Goal: Task Accomplishment & Management: Complete application form

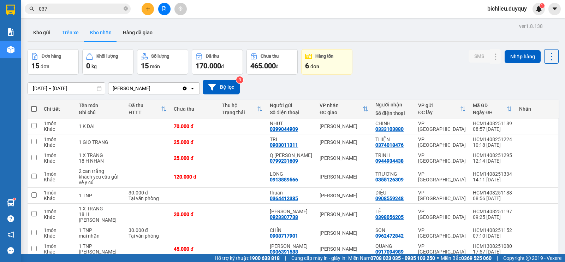
click at [64, 37] on button "Trên xe" at bounding box center [70, 32] width 28 height 17
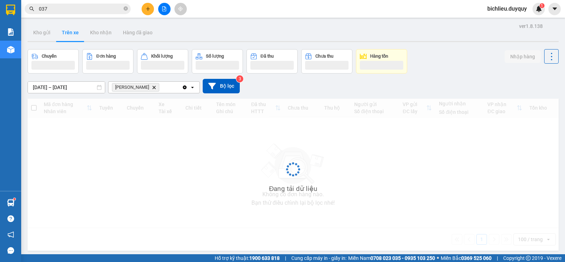
type input "[DATE] – [DATE]"
click at [67, 36] on button "Trên xe" at bounding box center [70, 32] width 28 height 17
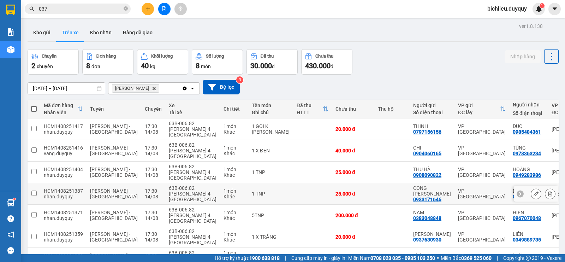
scroll to position [40, 0]
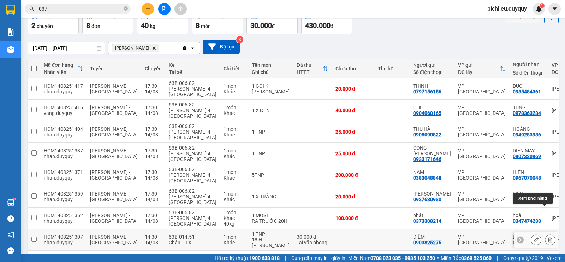
click at [545, 233] on button at bounding box center [550, 239] width 10 height 12
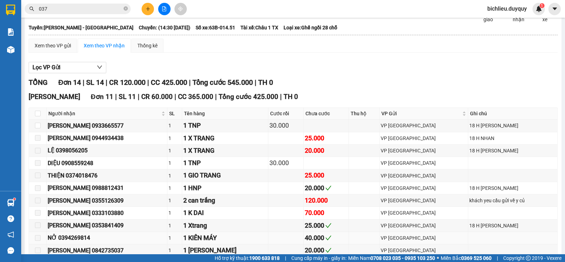
scroll to position [146, 0]
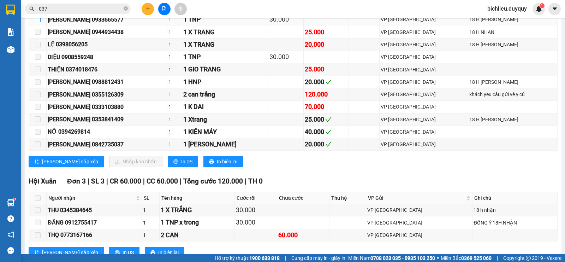
click at [35, 22] on input "checkbox" at bounding box center [38, 20] width 6 height 6
checkbox input "true"
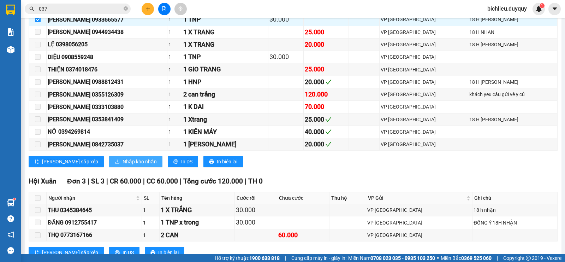
click at [123, 165] on span "Nhập kho nhận" at bounding box center [140, 162] width 34 height 8
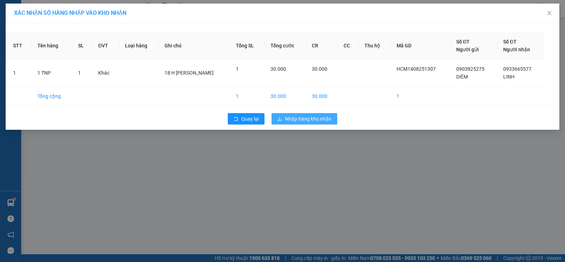
click at [308, 118] on span "Nhập hàng kho nhận" at bounding box center [308, 119] width 47 height 8
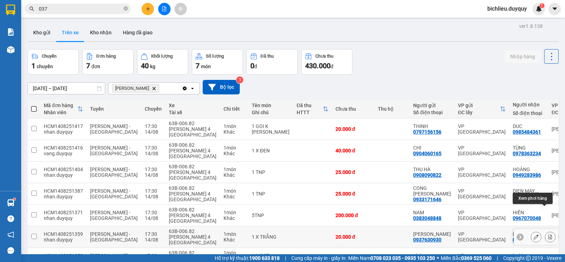
click at [549, 234] on icon at bounding box center [551, 236] width 4 height 5
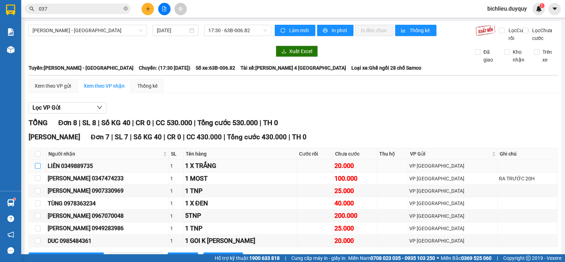
click at [39, 168] on input "checkbox" at bounding box center [38, 166] width 6 height 6
checkbox input "true"
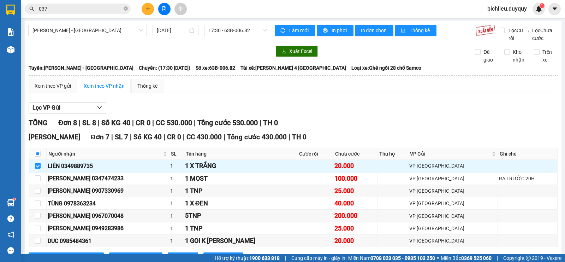
scroll to position [103, 0]
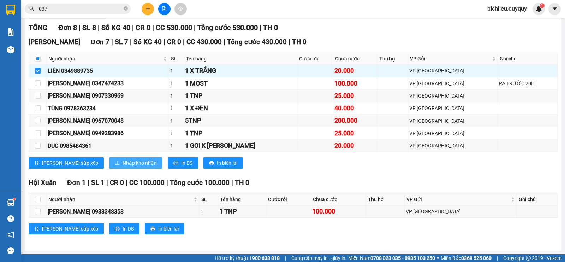
click at [123, 165] on span "Nhập kho nhận" at bounding box center [140, 163] width 34 height 8
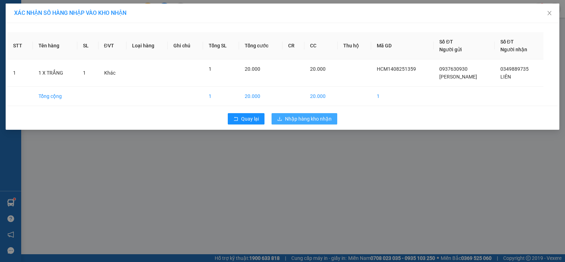
click at [324, 122] on span "Nhập hàng kho nhận" at bounding box center [308, 119] width 47 height 8
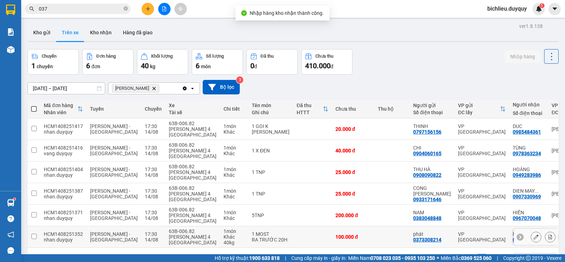
scroll to position [32, 0]
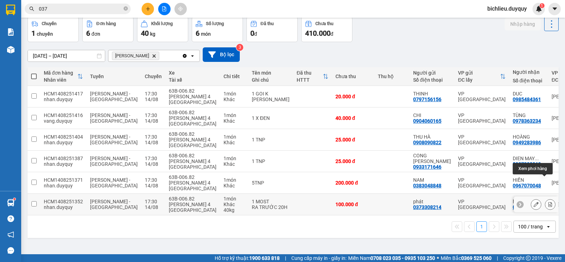
click at [549, 202] on icon at bounding box center [551, 204] width 4 height 5
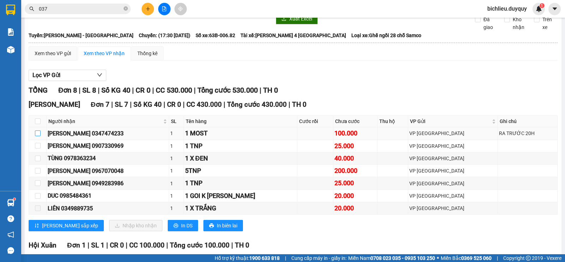
click at [38, 136] on input "checkbox" at bounding box center [38, 133] width 6 height 6
checkbox input "true"
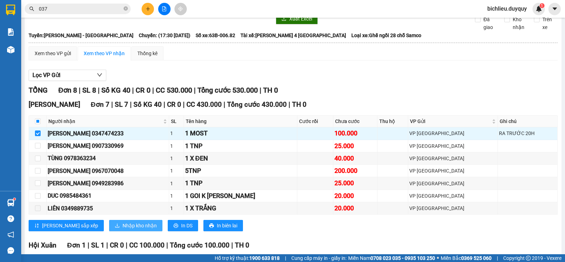
click at [123, 229] on span "Nhập kho nhận" at bounding box center [140, 225] width 34 height 8
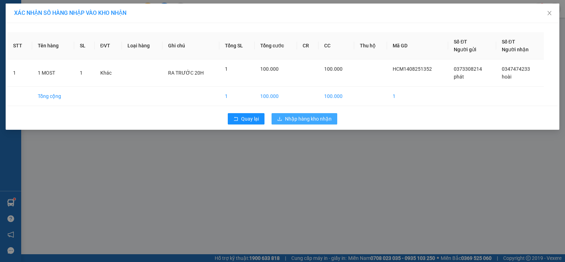
click at [298, 115] on span "Nhập hàng kho nhận" at bounding box center [308, 119] width 47 height 8
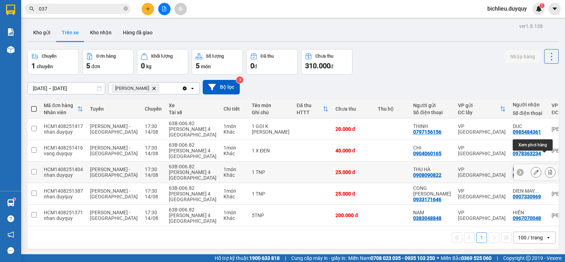
click at [549, 170] on icon at bounding box center [551, 172] width 4 height 5
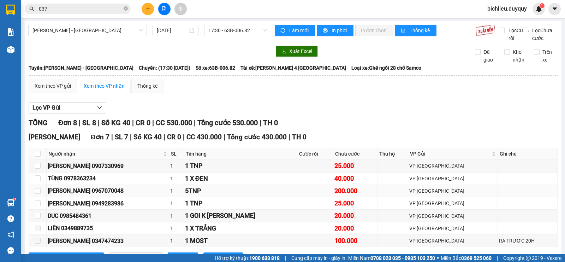
scroll to position [71, 0]
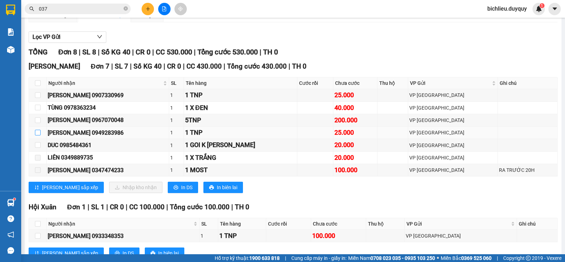
click at [35, 135] on input "checkbox" at bounding box center [38, 133] width 6 height 6
checkbox input "true"
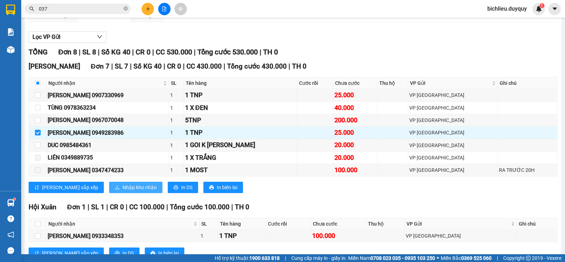
click at [123, 191] on span "Nhập kho nhận" at bounding box center [140, 187] width 34 height 8
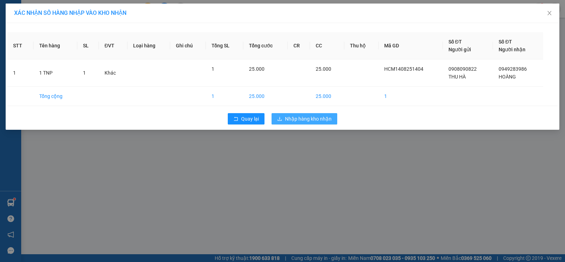
click at [306, 117] on span "Nhập hàng kho nhận" at bounding box center [308, 119] width 47 height 8
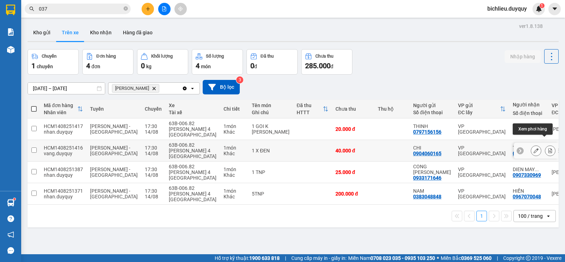
click at [548, 148] on icon at bounding box center [550, 150] width 5 height 5
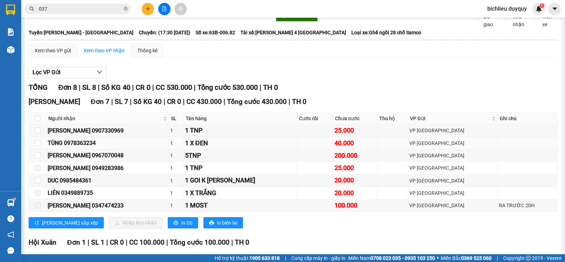
scroll to position [71, 0]
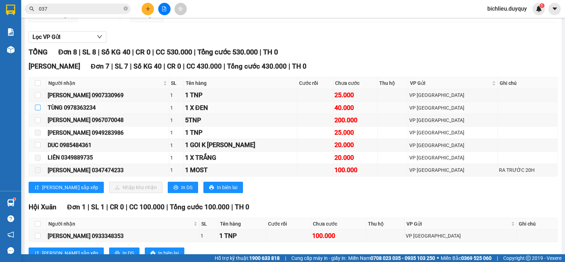
click at [37, 110] on input "checkbox" at bounding box center [38, 108] width 6 height 6
checkbox input "true"
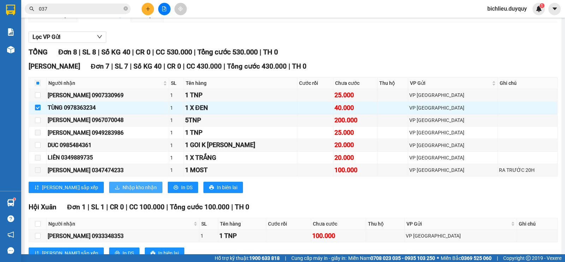
click at [123, 191] on span "Nhập kho nhận" at bounding box center [140, 187] width 34 height 8
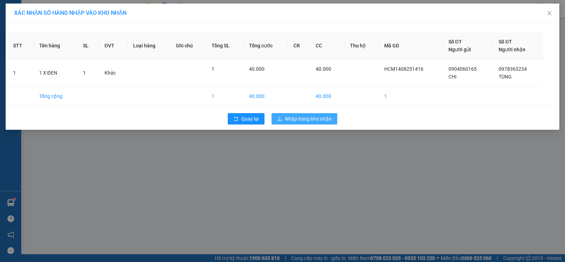
click at [318, 120] on span "Nhập hàng kho nhận" at bounding box center [308, 119] width 47 height 8
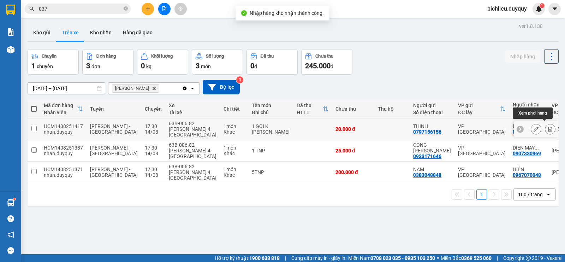
click at [549, 126] on icon at bounding box center [551, 128] width 4 height 5
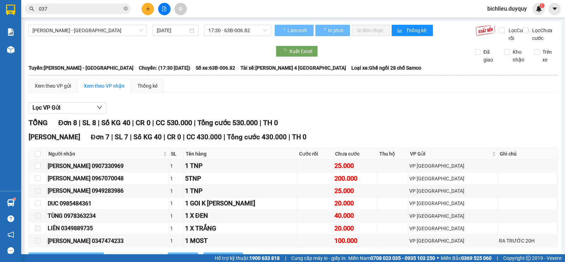
scroll to position [103, 0]
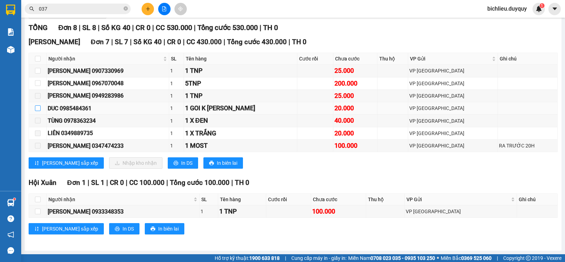
click at [36, 109] on input "checkbox" at bounding box center [38, 108] width 6 height 6
checkbox input "true"
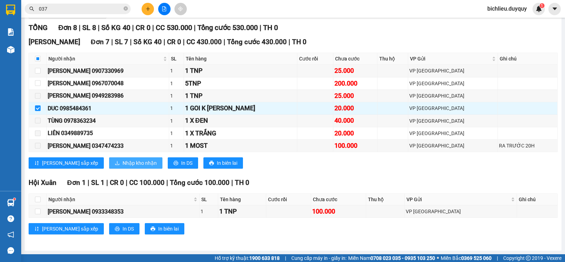
click at [109, 164] on button "Nhập kho nhận" at bounding box center [135, 162] width 53 height 11
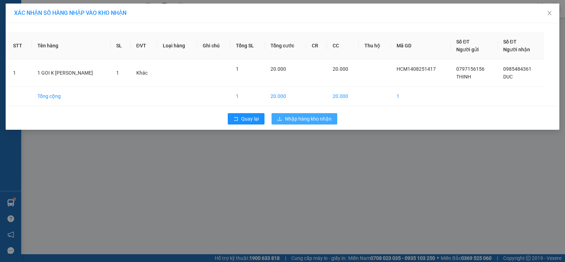
click at [311, 116] on span "Nhập hàng kho nhận" at bounding box center [308, 119] width 47 height 8
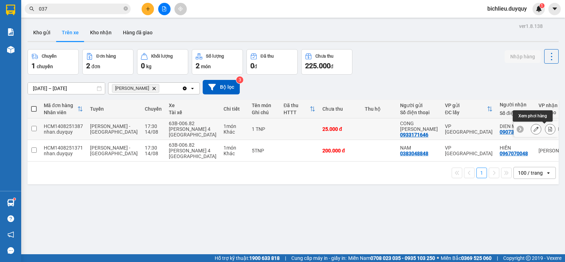
click at [548, 129] on icon at bounding box center [550, 128] width 5 height 5
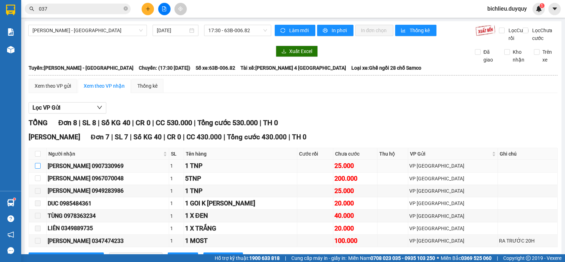
click at [39, 168] on input "checkbox" at bounding box center [38, 166] width 6 height 6
checkbox input "true"
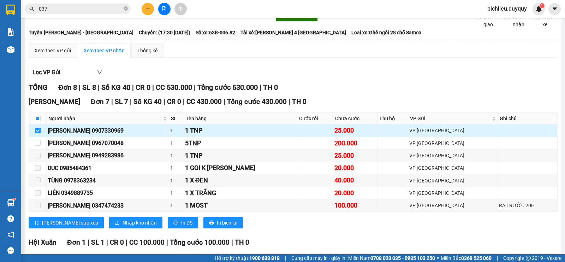
scroll to position [71, 0]
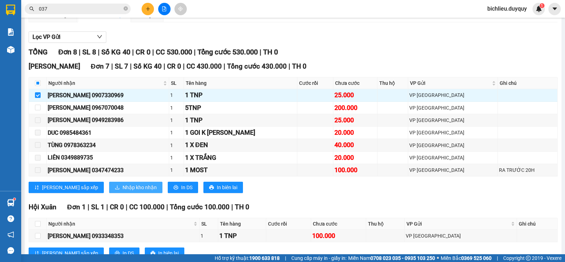
click at [123, 191] on span "Nhập kho nhận" at bounding box center [140, 187] width 34 height 8
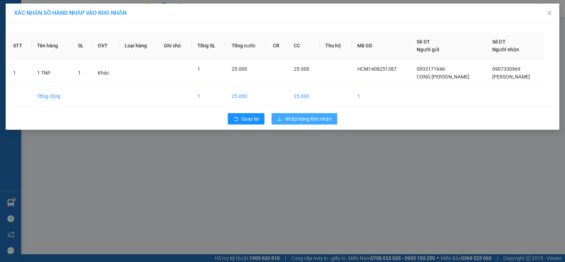
click at [292, 112] on div "Quay lại Nhập hàng kho nhận" at bounding box center [282, 118] width 550 height 18
click at [295, 118] on span "Nhập hàng kho nhận" at bounding box center [308, 119] width 47 height 8
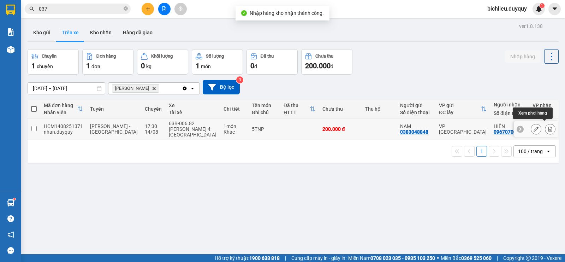
click at [548, 128] on icon at bounding box center [550, 128] width 5 height 5
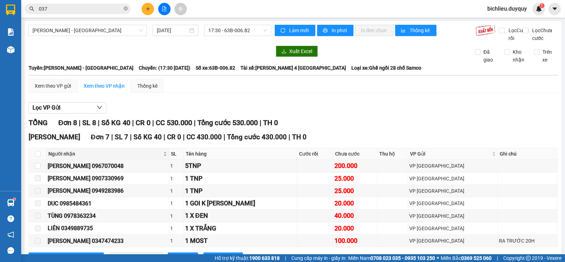
scroll to position [103, 0]
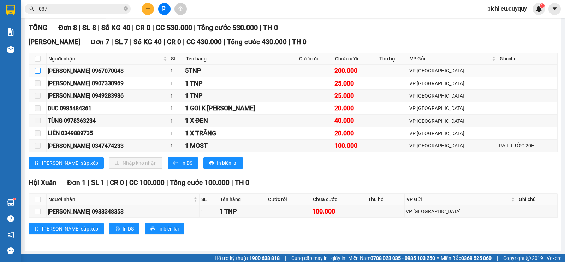
click at [37, 71] on input "checkbox" at bounding box center [38, 71] width 6 height 6
checkbox input "true"
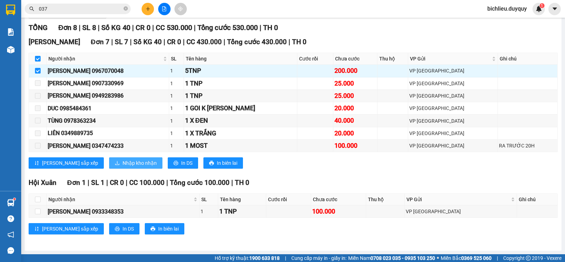
click at [123, 162] on span "Nhập kho nhận" at bounding box center [140, 163] width 34 height 8
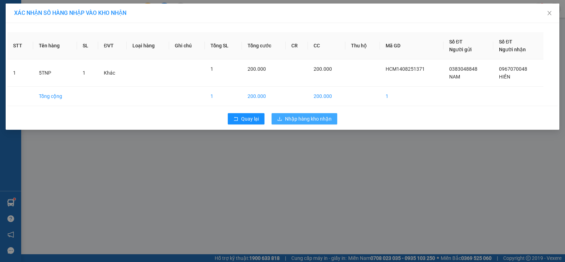
click at [307, 117] on span "Nhập hàng kho nhận" at bounding box center [308, 119] width 47 height 8
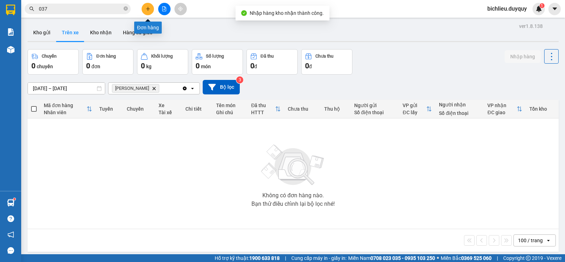
click at [149, 5] on button at bounding box center [148, 9] width 12 height 12
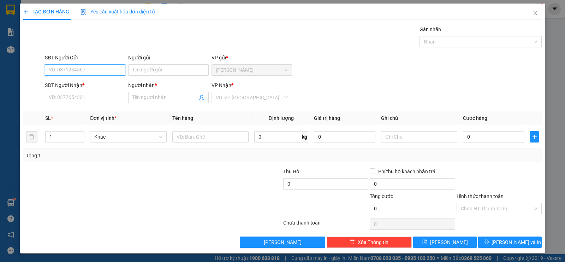
click at [52, 70] on input "SĐT Người Gửi" at bounding box center [85, 69] width 81 height 11
type input "0328416023"
click at [149, 72] on input "Người gửi" at bounding box center [168, 69] width 81 height 11
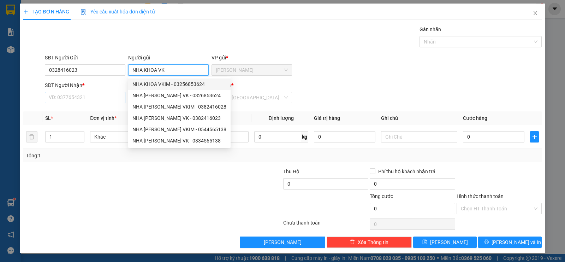
type input "NHA KHOA VK"
click at [68, 94] on input "SĐT Người Nhận *" at bounding box center [85, 97] width 81 height 11
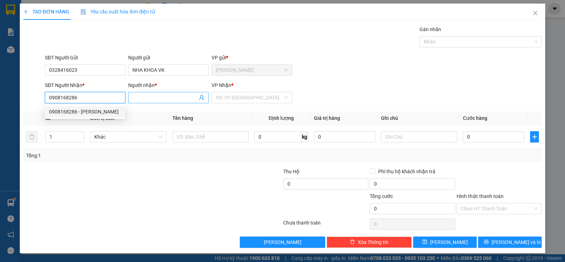
type input "0908168286"
click at [140, 99] on input "Người nhận *" at bounding box center [164, 98] width 65 height 8
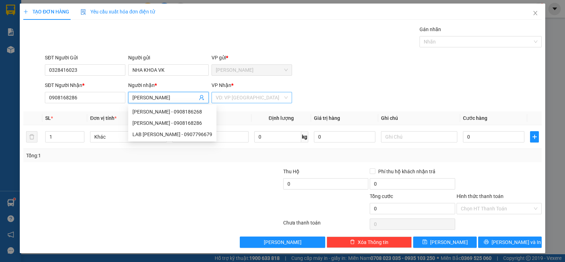
type input "[PERSON_NAME]"
click at [232, 99] on input "search" at bounding box center [249, 97] width 67 height 11
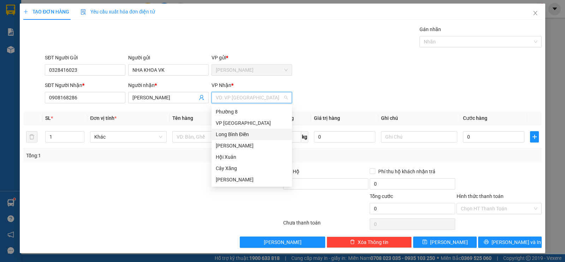
click at [236, 131] on div "Long Bình Điền" at bounding box center [252, 134] width 72 height 8
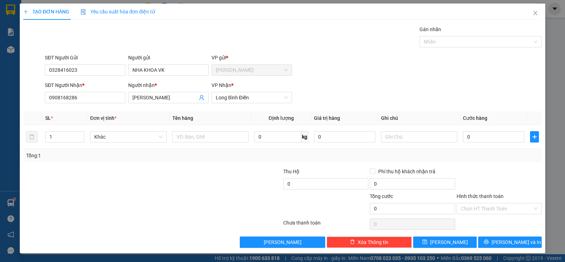
click at [233, 124] on th "Tên hàng" at bounding box center [211, 118] width 82 height 14
click at [241, 99] on span "Long Bình Điền" at bounding box center [252, 97] width 72 height 11
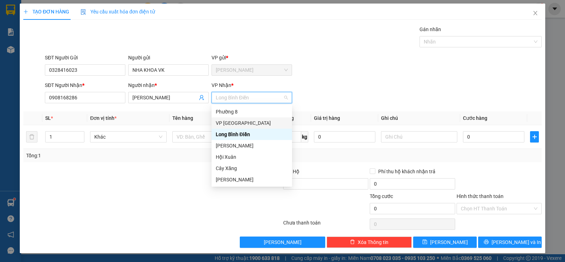
click at [232, 123] on div "VP [GEOGRAPHIC_DATA]" at bounding box center [252, 123] width 72 height 8
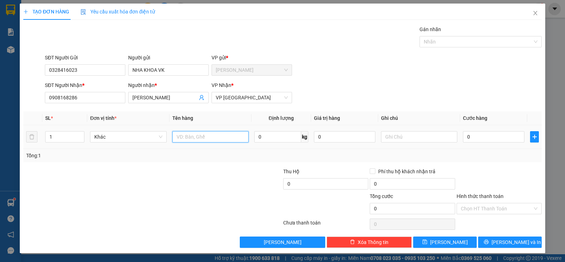
click at [185, 135] on input "text" at bounding box center [210, 136] width 76 height 11
type input "1HNP"
click at [488, 138] on input "0" at bounding box center [493, 136] width 61 height 11
type input "2"
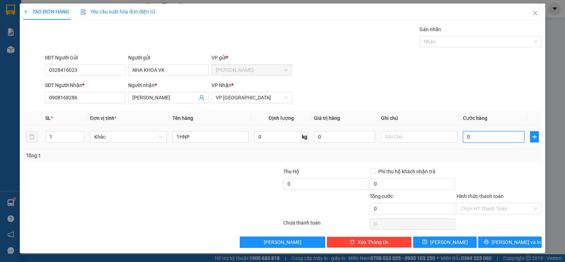
type input "2"
type input "20"
type input "200"
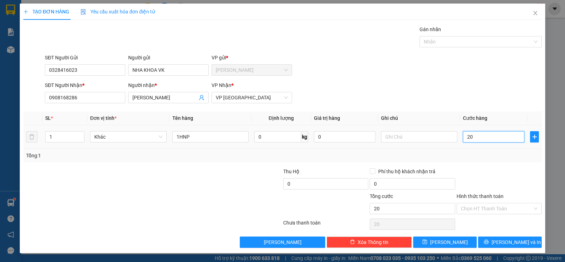
type input "200"
type input "2.000"
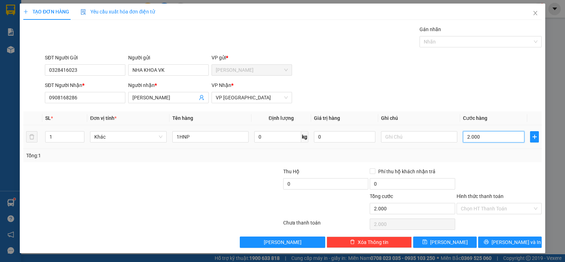
type input "20.000"
click at [472, 208] on input "Hình thức thanh toán" at bounding box center [497, 208] width 72 height 11
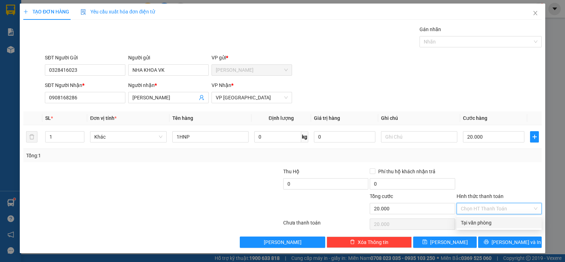
click at [468, 219] on div "Tại văn phòng" at bounding box center [499, 223] width 77 height 8
type input "0"
drag, startPoint x: 474, startPoint y: 206, endPoint x: 477, endPoint y: 208, distance: 4.3
click at [476, 207] on span "Tại văn phòng" at bounding box center [499, 208] width 77 height 11
drag, startPoint x: 481, startPoint y: 224, endPoint x: 493, endPoint y: 223, distance: 12.0
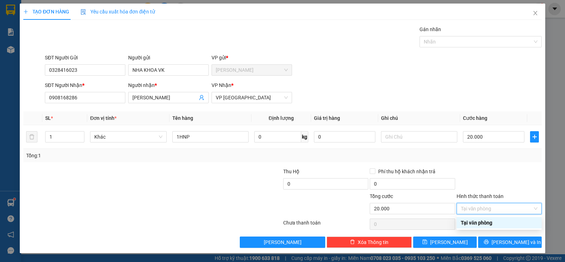
click at [482, 224] on div "Tại văn phòng" at bounding box center [499, 223] width 77 height 8
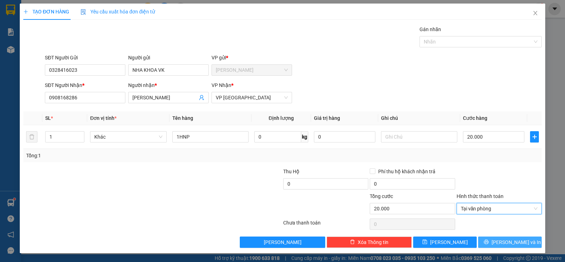
click at [511, 243] on span "[PERSON_NAME] và In" at bounding box center [516, 242] width 49 height 8
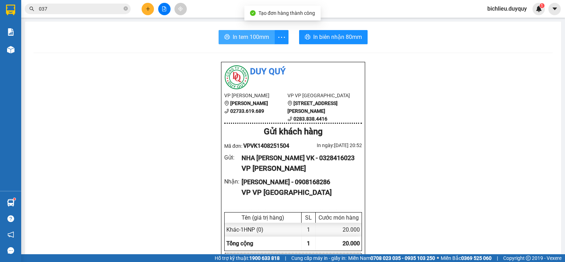
click at [245, 37] on span "In tem 100mm" at bounding box center [251, 36] width 36 height 9
